Goal: Information Seeking & Learning: Learn about a topic

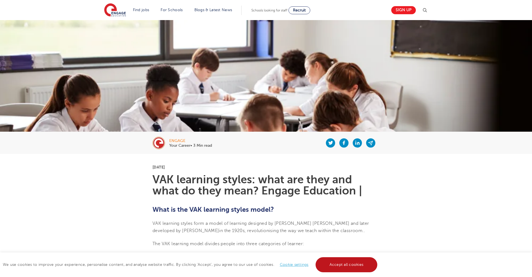
click at [356, 264] on link "Accept all cookies" at bounding box center [347, 265] width 62 height 15
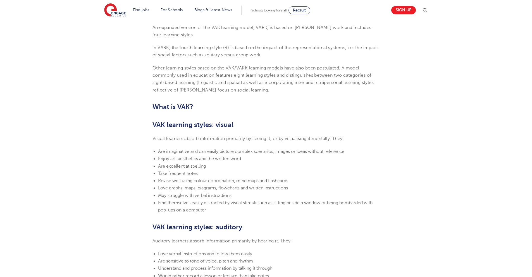
scroll to position [279, 0]
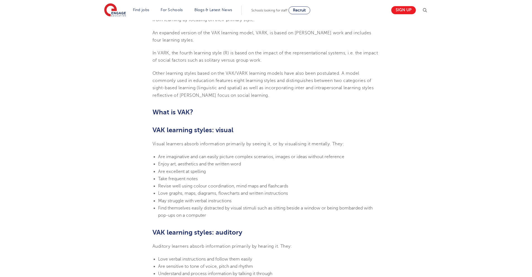
click at [153, 129] on b "VAK learning styles: visual" at bounding box center [193, 130] width 81 height 8
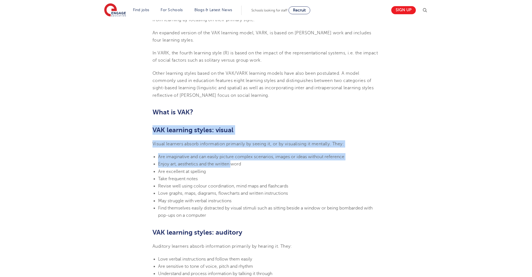
drag, startPoint x: 153, startPoint y: 129, endPoint x: 232, endPoint y: 168, distance: 89.1
click at [232, 168] on section "[DATE] VAK learning styles: what are they and what do they mean? Engage Educati…" at bounding box center [266, 266] width 339 height 782
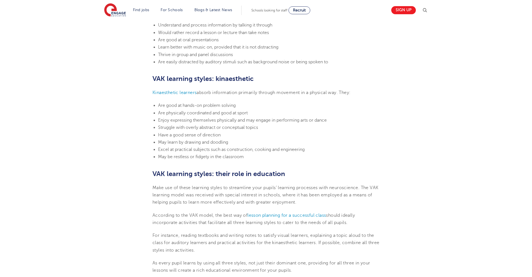
scroll to position [531, 0]
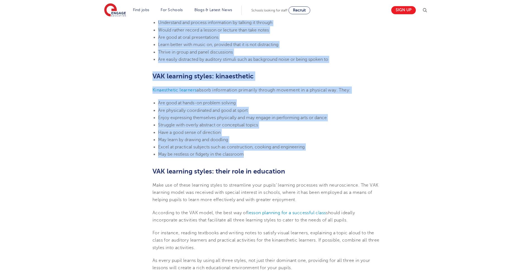
click at [263, 157] on li "May be restless or fidgety in the classroom" at bounding box center [269, 154] width 222 height 7
copy section "VAK learning styles: visual Visual learners absorb information primarily by see…"
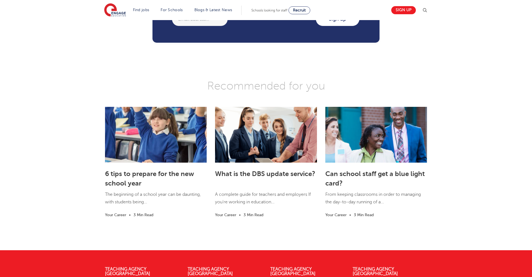
scroll to position [922, 0]
